Goal: Task Accomplishment & Management: Manage account settings

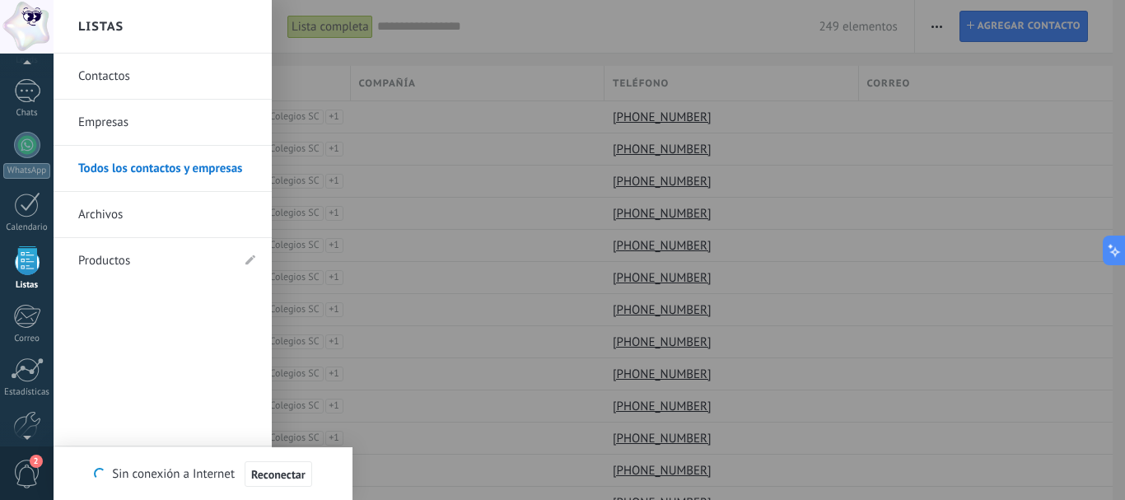
click at [27, 258] on div at bounding box center [27, 260] width 25 height 29
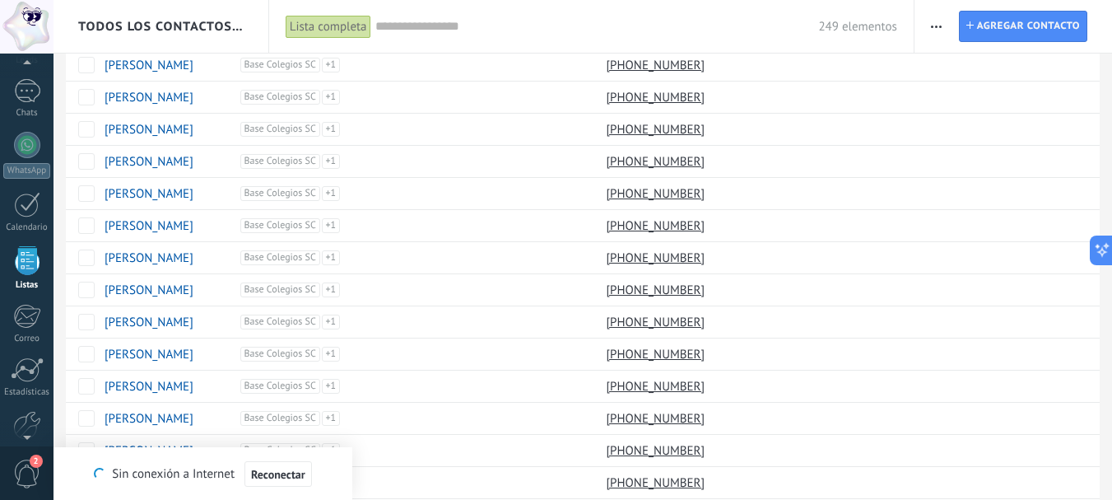
scroll to position [1260, 0]
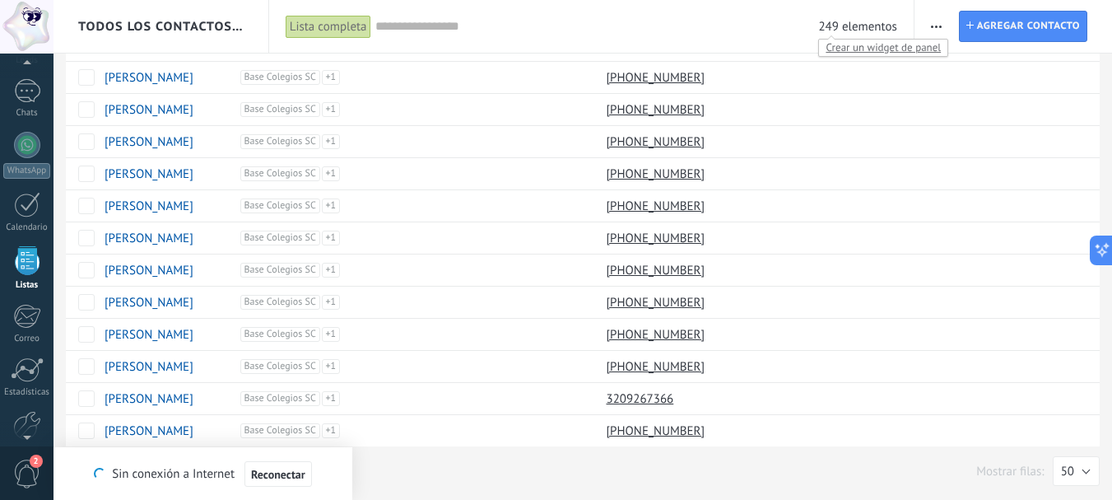
click at [853, 27] on span "249 elementos" at bounding box center [857, 27] width 78 height 16
click at [395, 24] on input "text" at bounding box center [597, 26] width 444 height 17
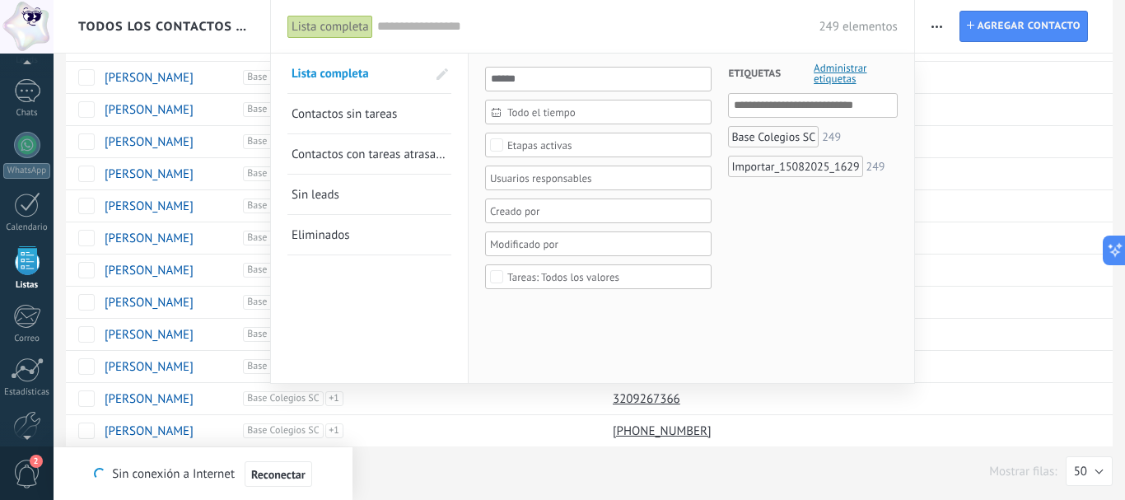
click at [353, 119] on span "Contactos sin tareas" at bounding box center [343, 114] width 105 height 16
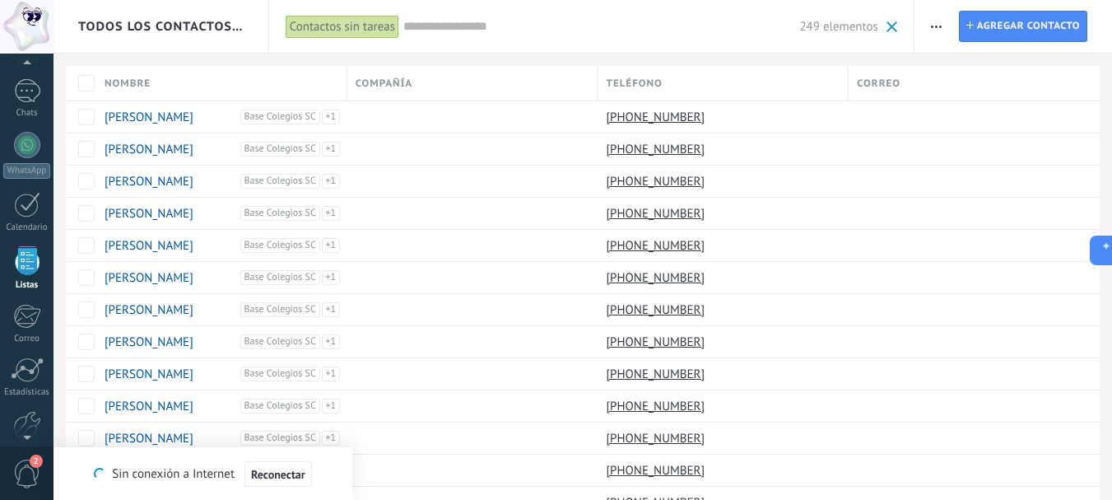
click at [348, 22] on div "Contactos sin tareas" at bounding box center [343, 27] width 114 height 24
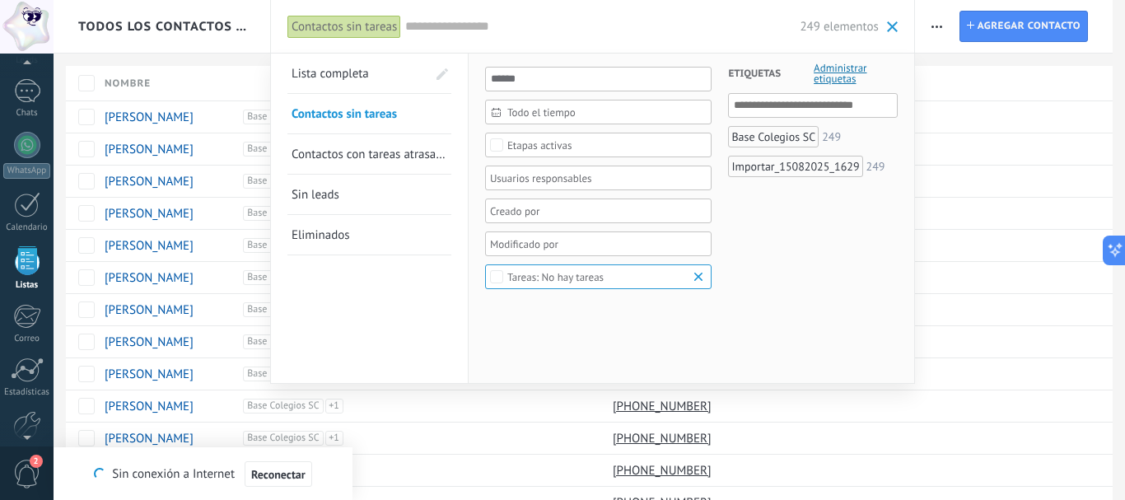
click at [327, 192] on span "Sin leads" at bounding box center [315, 195] width 48 height 16
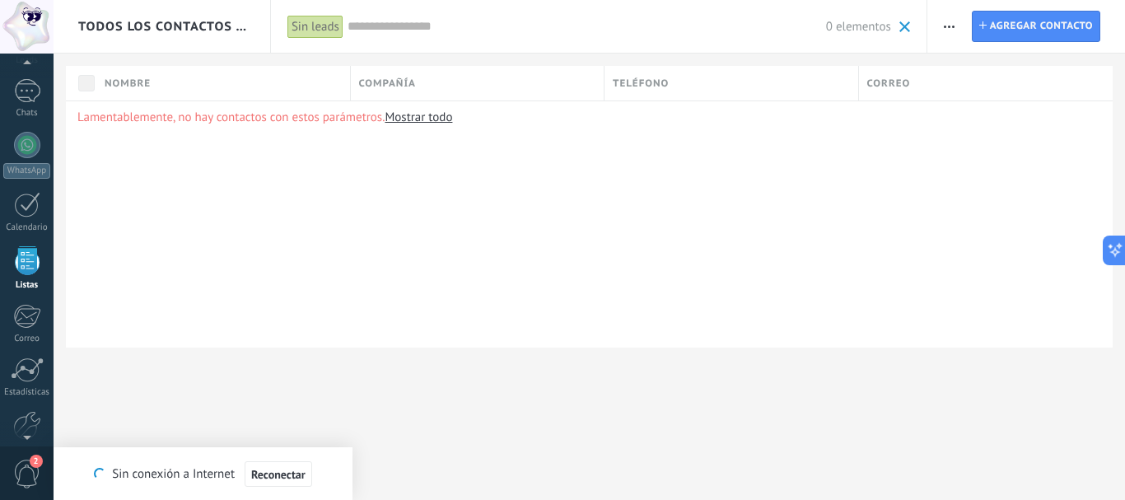
click at [356, 18] on input "text" at bounding box center [586, 26] width 478 height 17
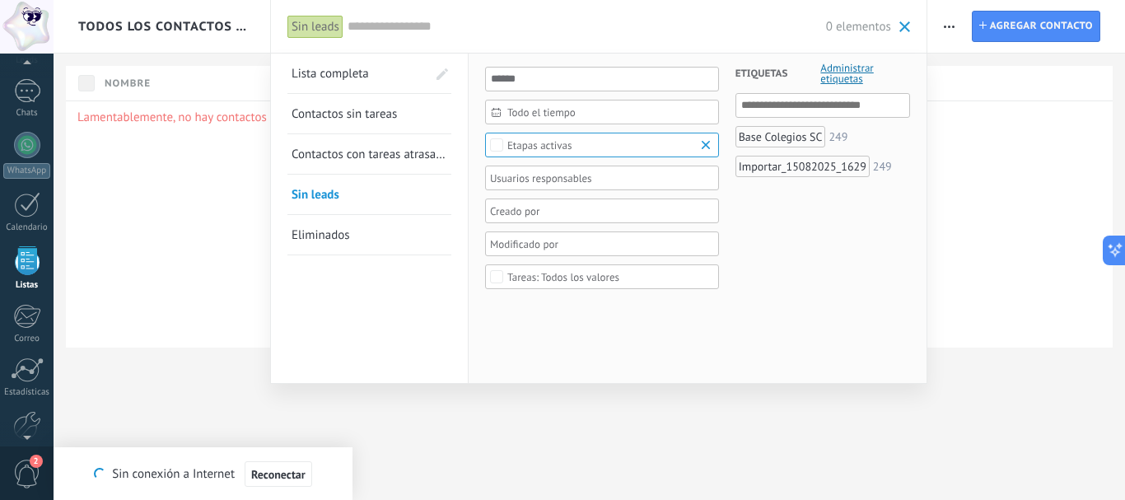
click at [373, 157] on span "Contactos con tareas atrasadas" at bounding box center [372, 155] width 162 height 16
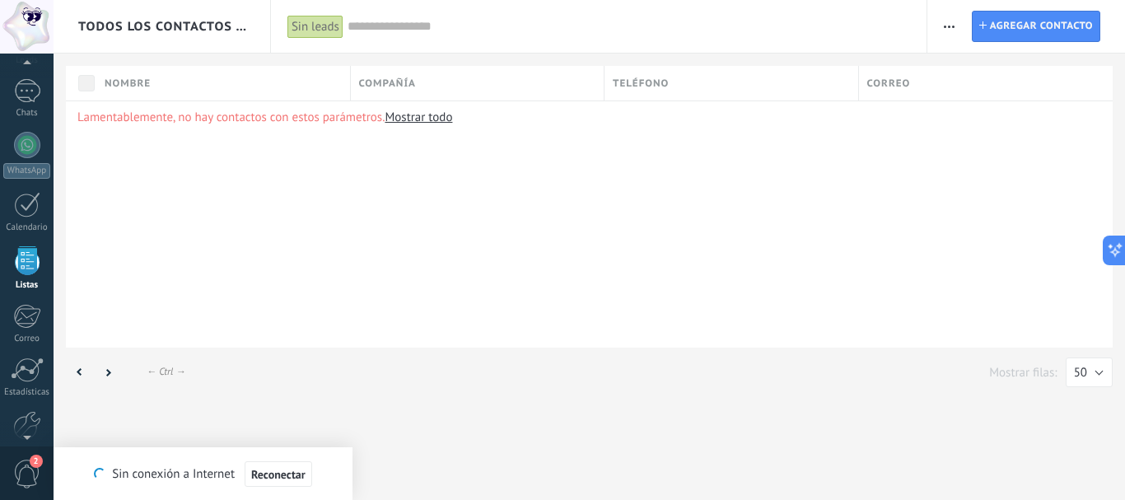
click at [313, 28] on div "Sin leads" at bounding box center [315, 27] width 56 height 24
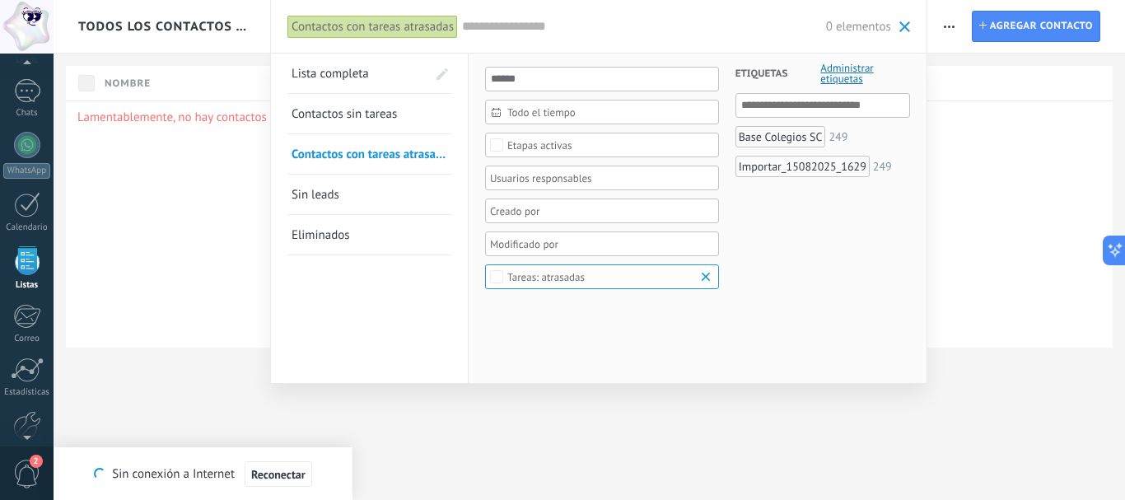
click at [333, 67] on span "Lista completa" at bounding box center [329, 74] width 77 height 16
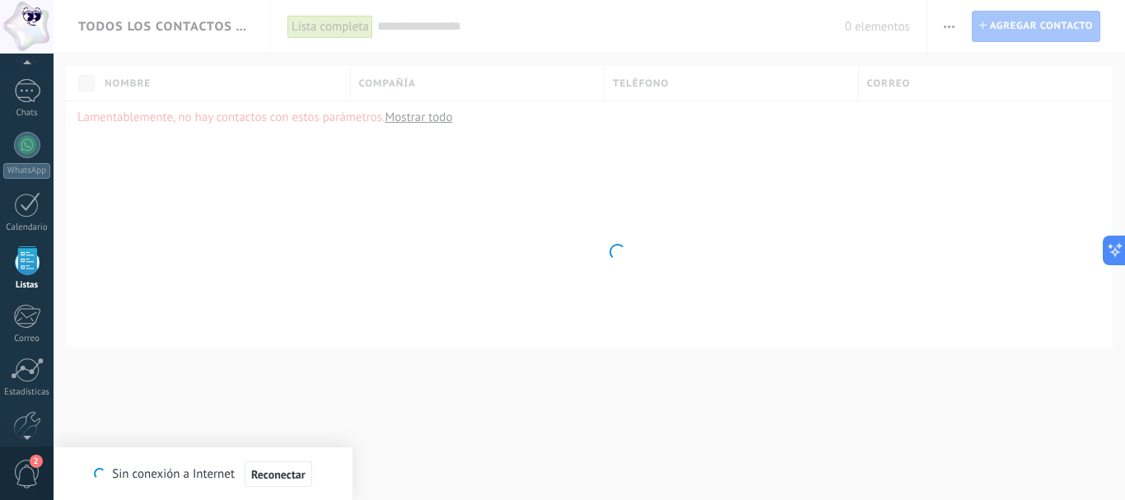
click at [198, 26] on body ".abccls-1,.abccls-2{fill-rule:evenodd}.abccls-2{fill:#fff} .abfcls-1{fill:none}…" at bounding box center [562, 250] width 1125 height 500
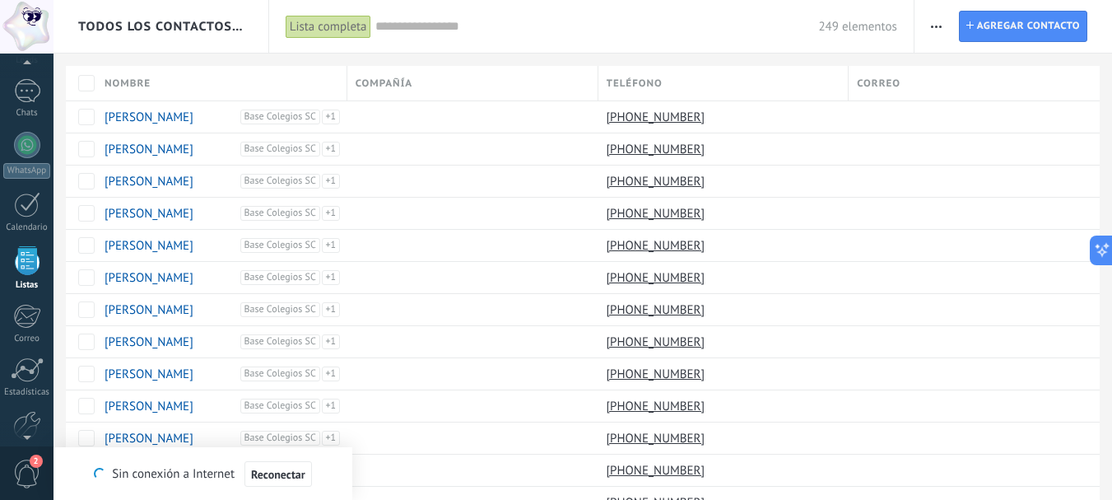
click at [187, 20] on span "Todos los contactos y empresas" at bounding box center [161, 27] width 167 height 16
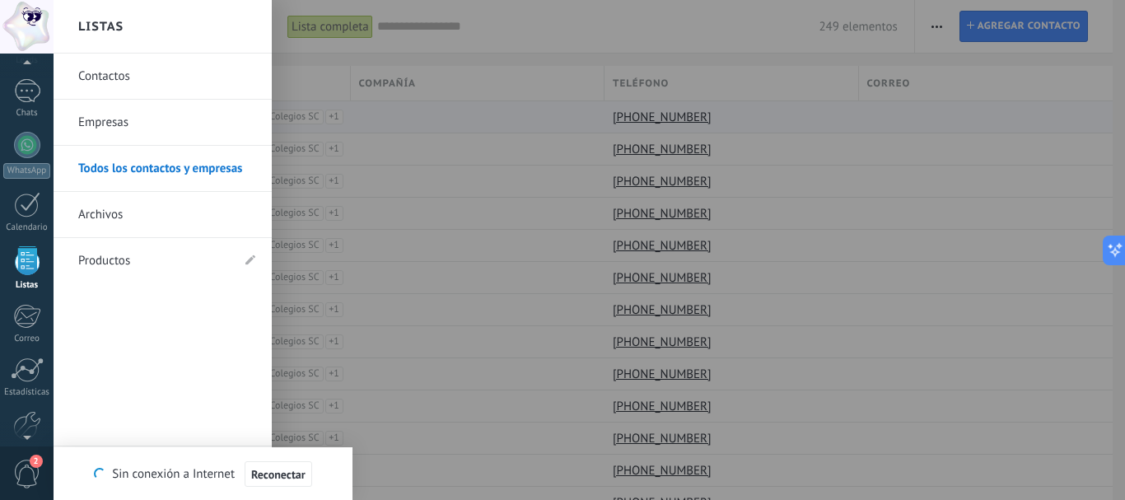
click at [467, 117] on div at bounding box center [616, 250] width 1125 height 500
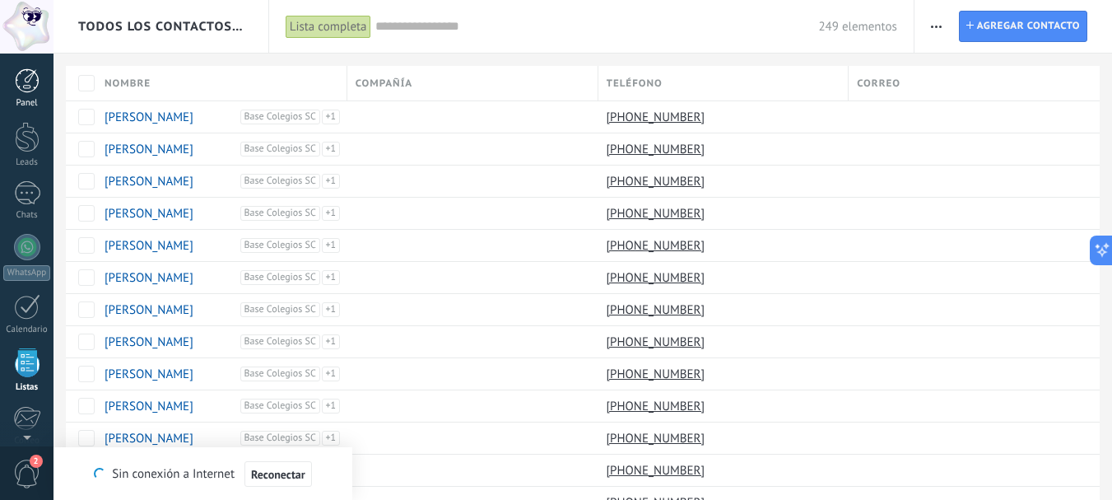
click at [26, 82] on div at bounding box center [27, 80] width 25 height 25
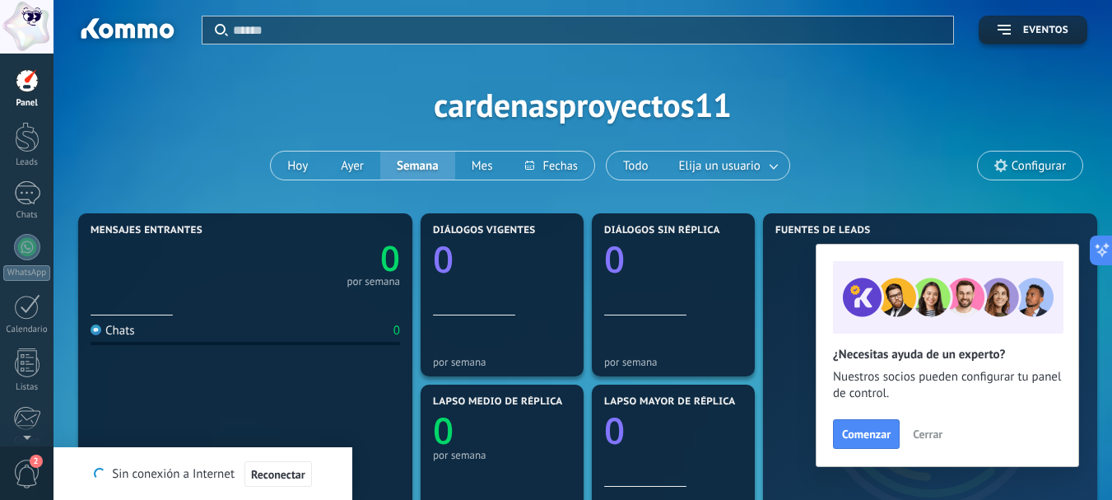
click at [38, 21] on div at bounding box center [27, 27] width 54 height 54
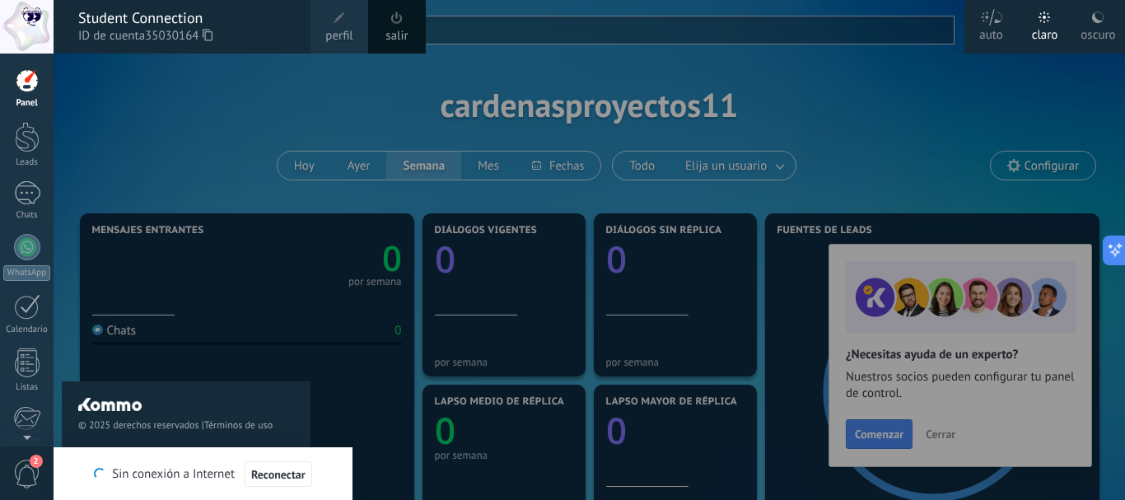
click at [211, 33] on icon at bounding box center [208, 35] width 10 height 12
click at [342, 110] on div at bounding box center [616, 250] width 1125 height 500
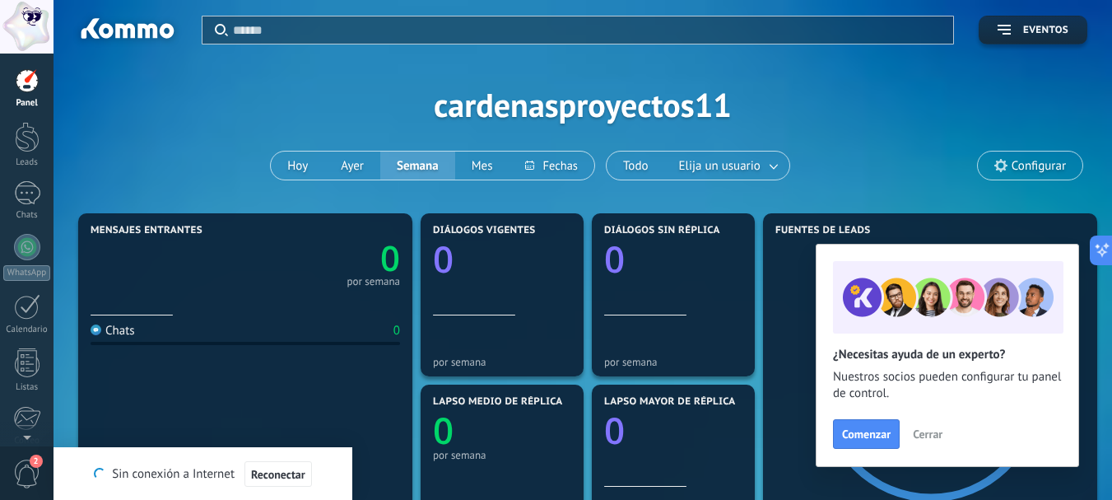
click at [237, 158] on div "Aplicar Eventos cardenasproyectos11 [DATE] [DATE] Semana Mes Todo Elija un usua…" at bounding box center [582, 104] width 1009 height 209
click at [813, 116] on div "Aplicar Eventos cardenasproyectos11 [DATE] [DATE] Semana Mes Todo Elija un usua…" at bounding box center [582, 104] width 1009 height 209
click at [855, 92] on div "Aplicar Eventos cardenasproyectos11 [DATE] [DATE] Semana Mes Todo Elija un usua…" at bounding box center [582, 104] width 1009 height 209
